Goal: Information Seeking & Learning: Learn about a topic

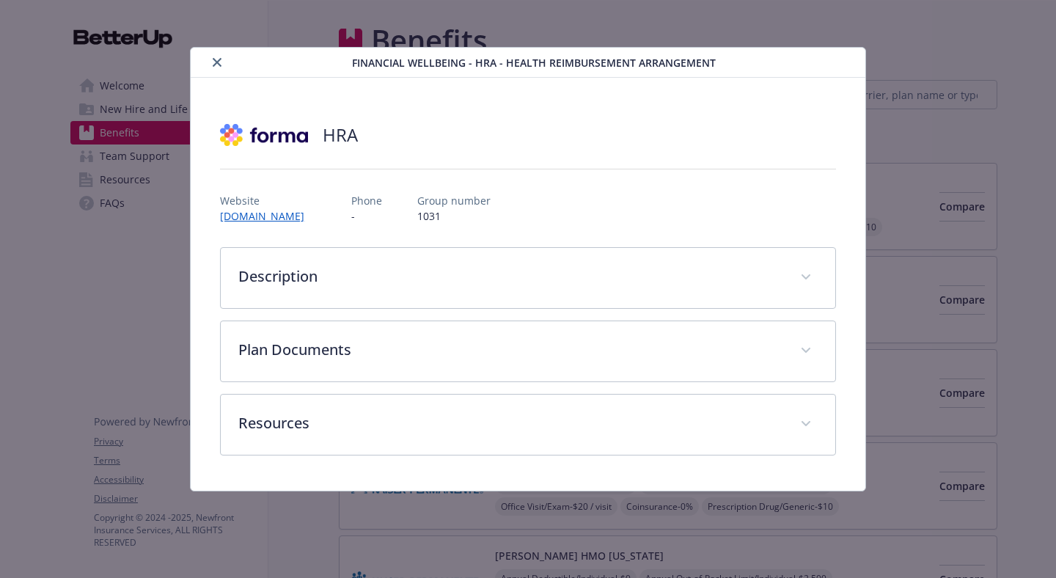
click at [208, 64] on button "close" at bounding box center [217, 63] width 18 height 18
